Goal: Information Seeking & Learning: Learn about a topic

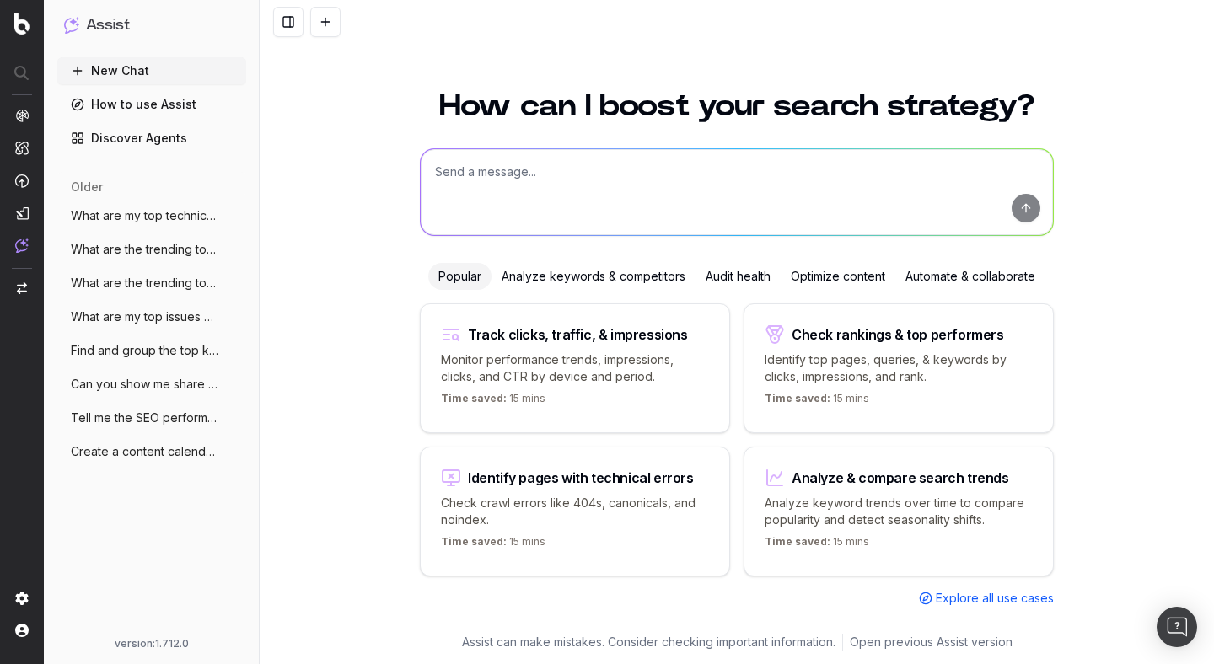
click at [14, 118] on nav at bounding box center [22, 332] width 44 height 664
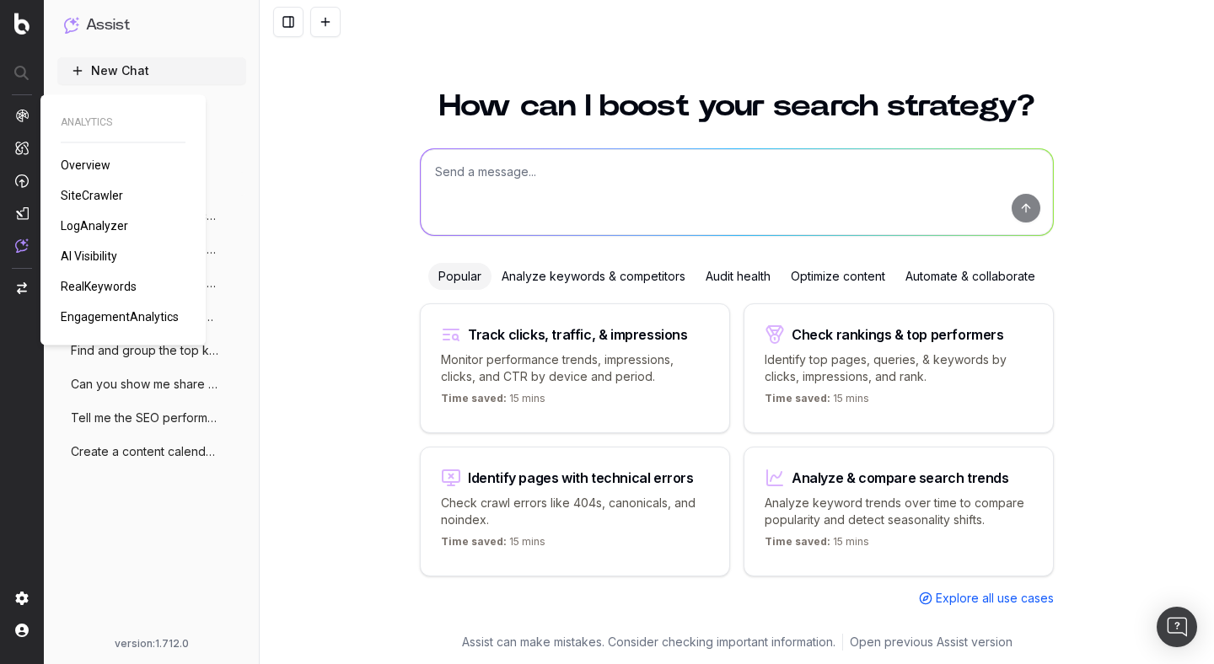
click at [89, 256] on span "AI Visibility" at bounding box center [89, 256] width 56 height 13
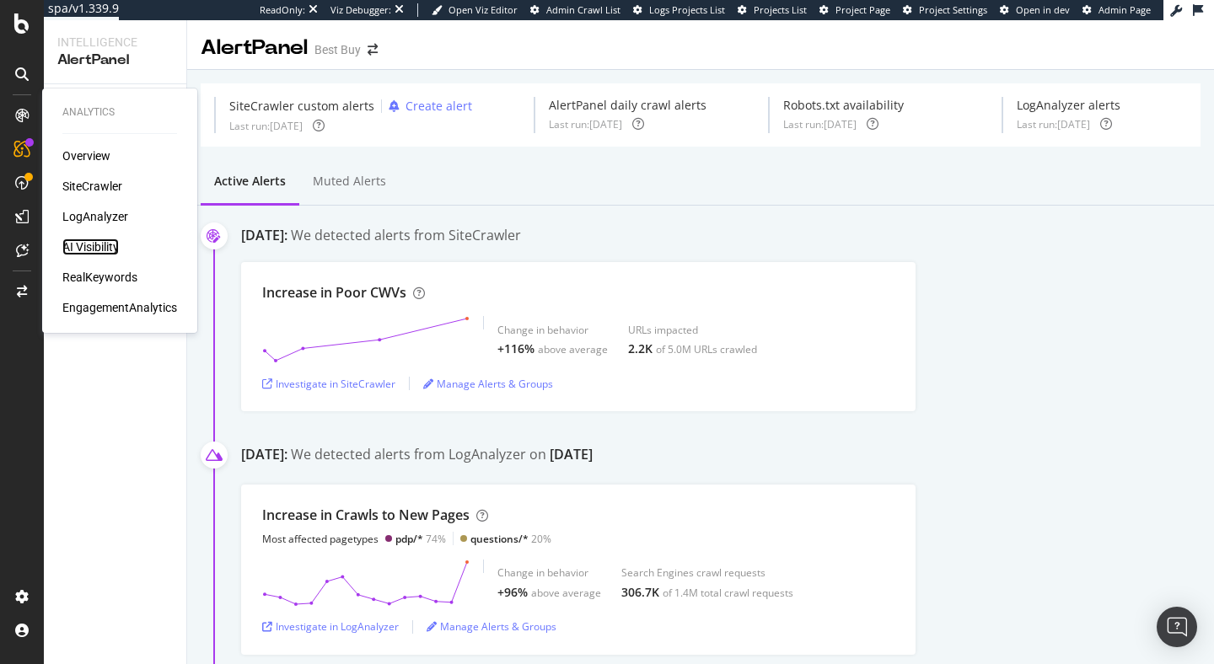
click at [93, 244] on div "AI Visibility" at bounding box center [90, 247] width 56 height 17
